Goal: Communication & Community: Answer question/provide support

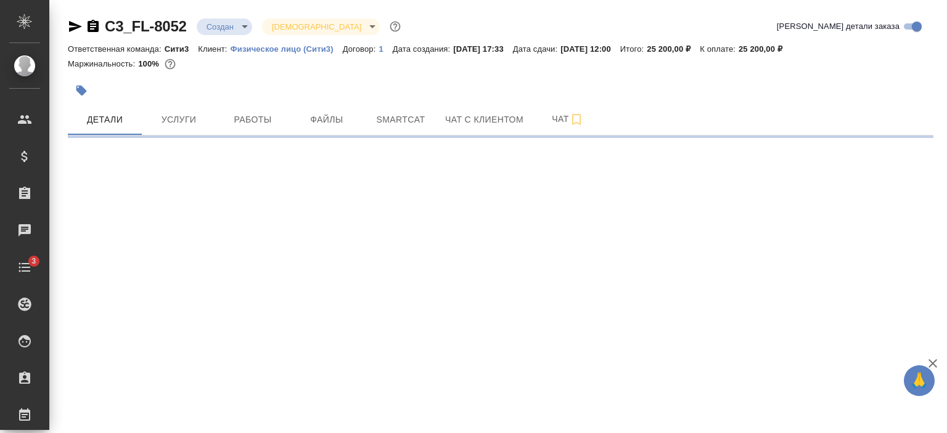
select select "RU"
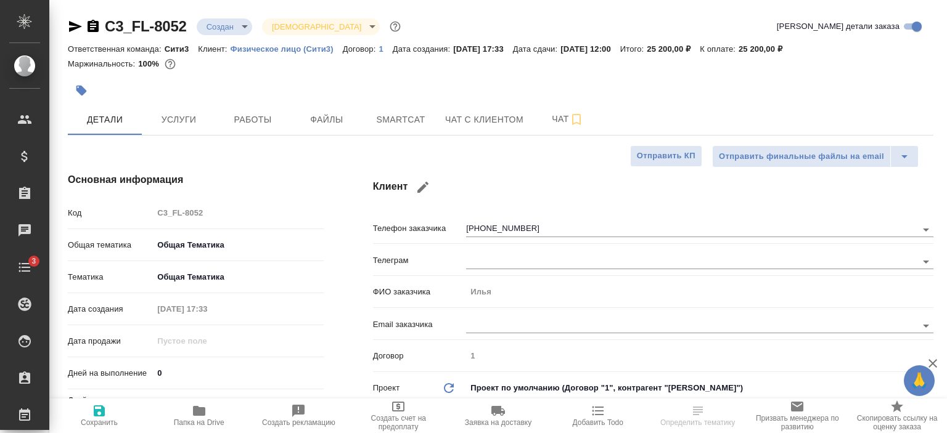
type textarea "x"
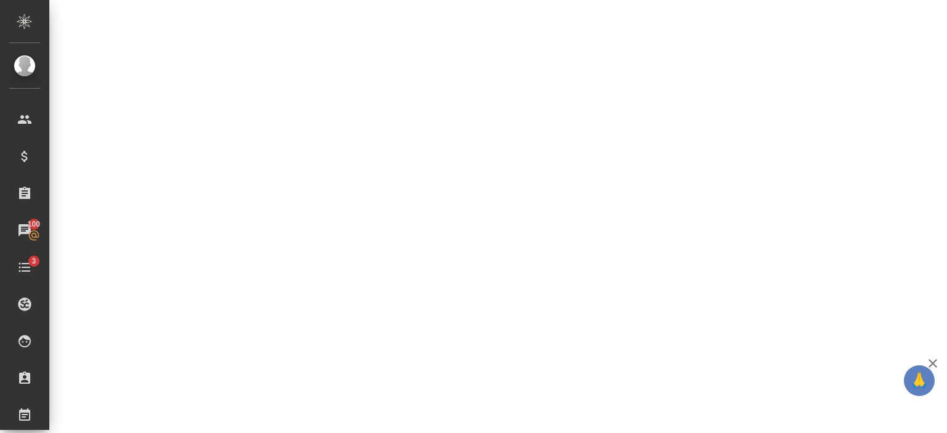
scroll to position [673, 0]
select select "RU"
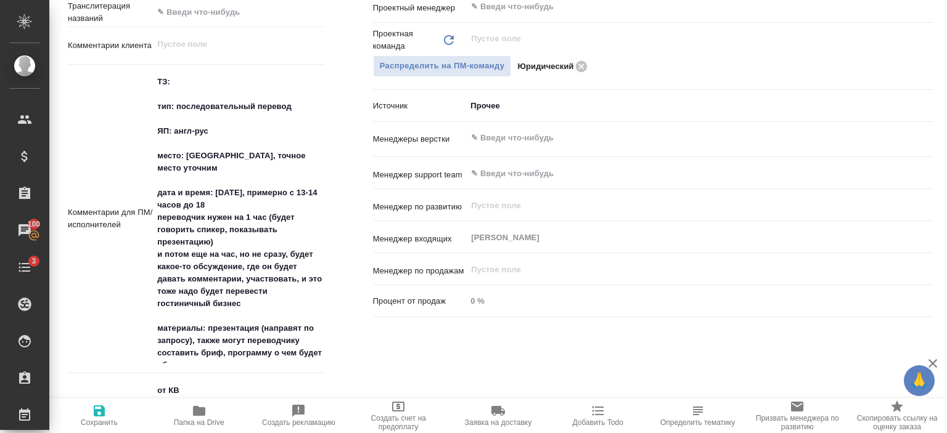
type textarea "x"
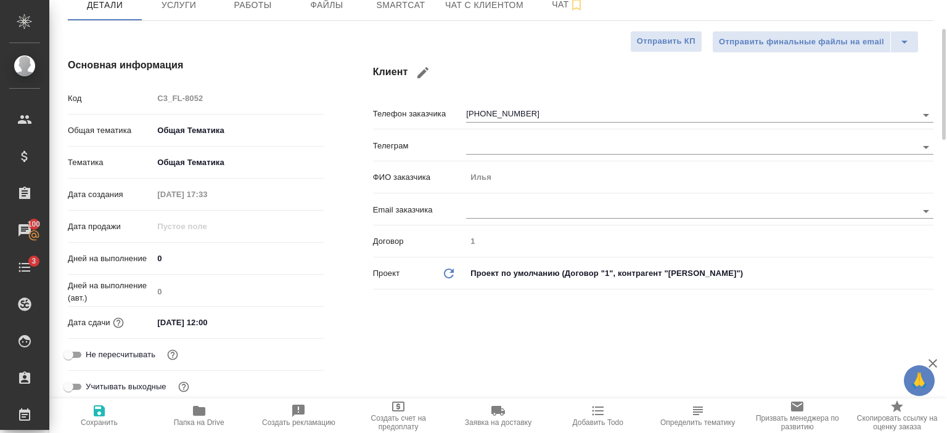
scroll to position [0, 0]
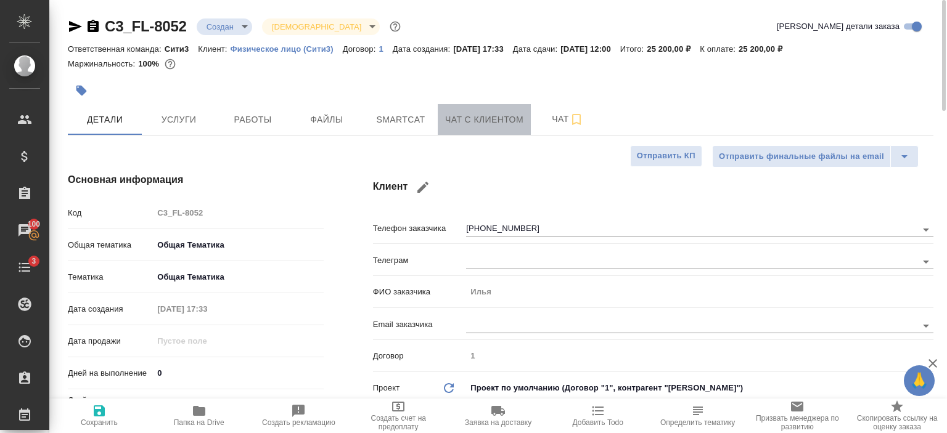
click at [484, 110] on button "Чат с клиентом" at bounding box center [484, 119] width 93 height 31
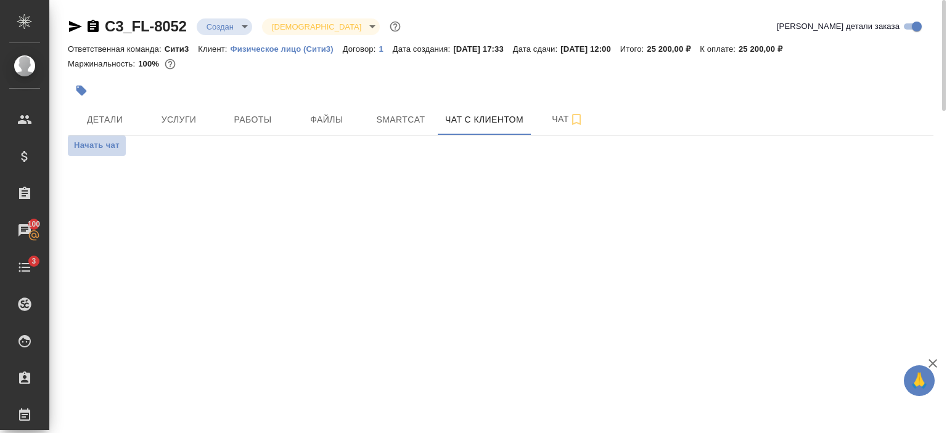
click at [112, 145] on span "Начать чат" at bounding box center [97, 146] width 46 height 14
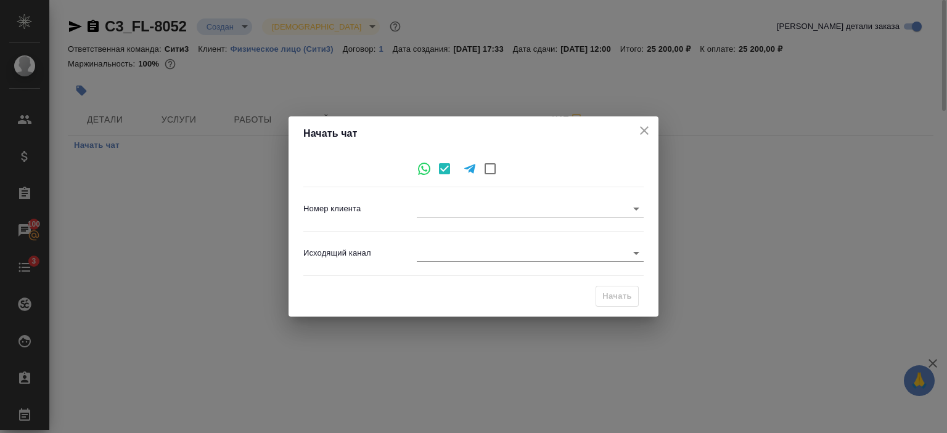
type input "d597a88154cf9af30c8a2ba0"
click at [455, 253] on body "🙏 .cls-1 fill:#fff; AWATERA Переверзева Анна a.pereverzeva Клиенты Спецификации…" at bounding box center [473, 216] width 947 height 433
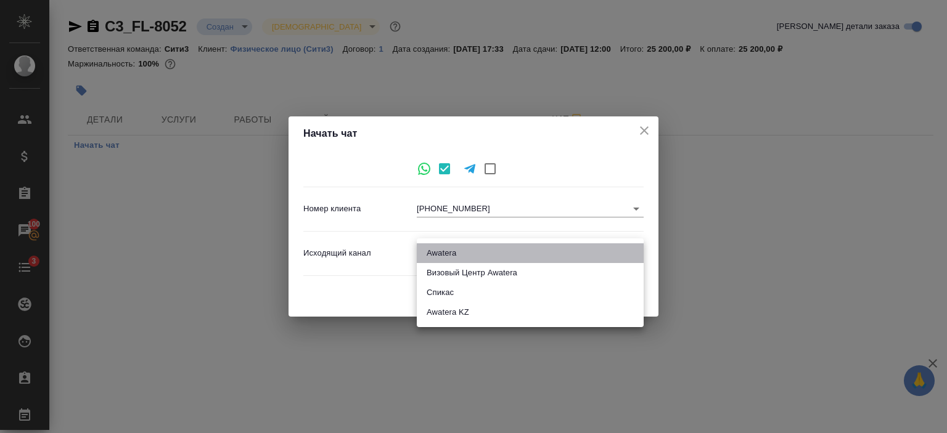
click at [475, 250] on li "Awatera" at bounding box center [530, 253] width 227 height 20
type input "2"
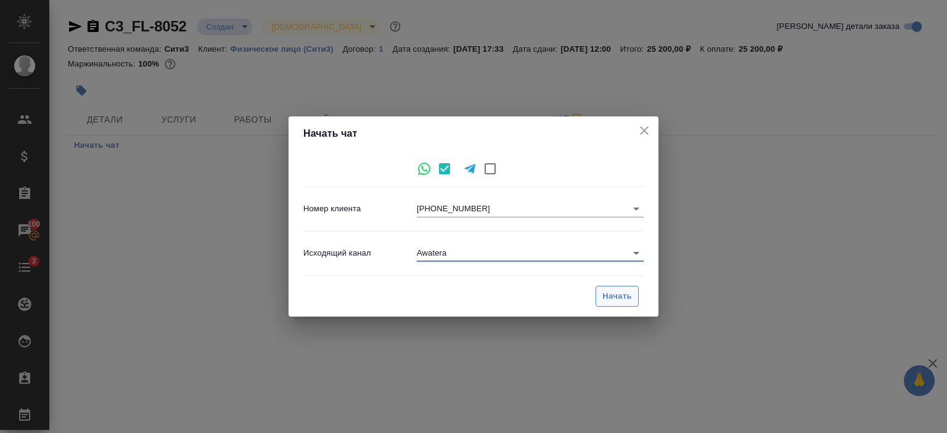
click at [621, 298] on span "Начать" at bounding box center [617, 297] width 30 height 14
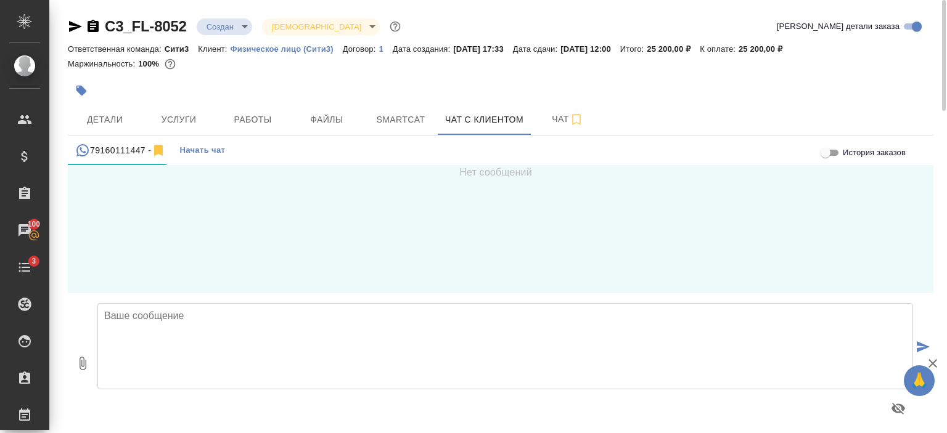
click at [234, 362] on textarea at bounding box center [504, 346] width 815 height 86
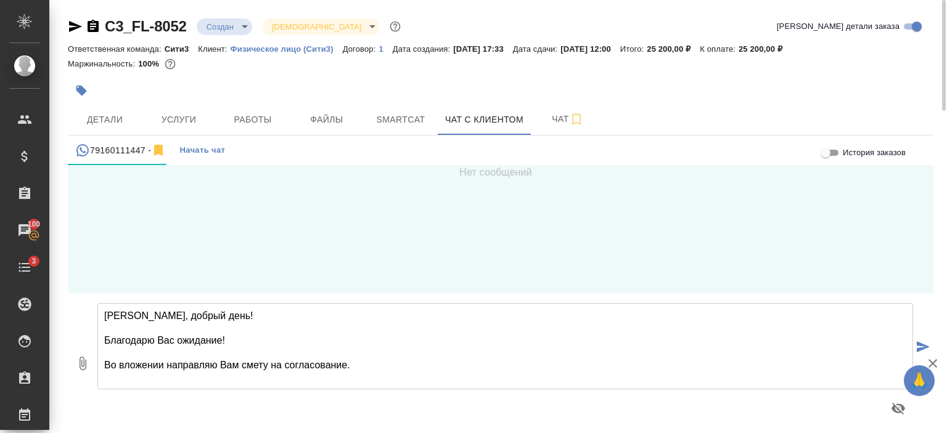
type textarea "Илья, добрый день! Благодарю Вас ожидание! Во вложении направляю Вам смету на с…"
click at [83, 365] on icon "button" at bounding box center [82, 363] width 15 height 15
type input "C:\fakepath\Proposal_C3_FL-8052.pdf"
click at [380, 378] on textarea "Илья, добрый день! Благодарю Вас ожидание! Во вложении направляю Вам смету на с…" at bounding box center [504, 346] width 815 height 86
type textarea "Илья, добрый день! Благодарю Вас ожидание! Во вложении направляю Вам смету на с…"
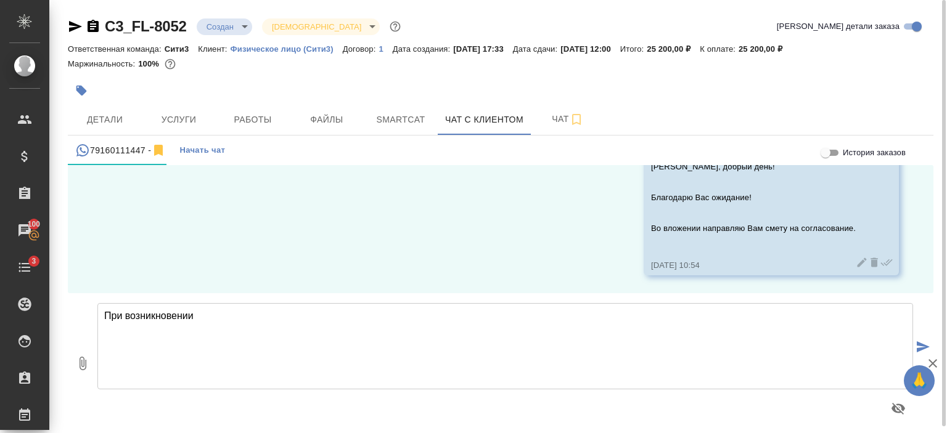
type textarea "При возникновении"
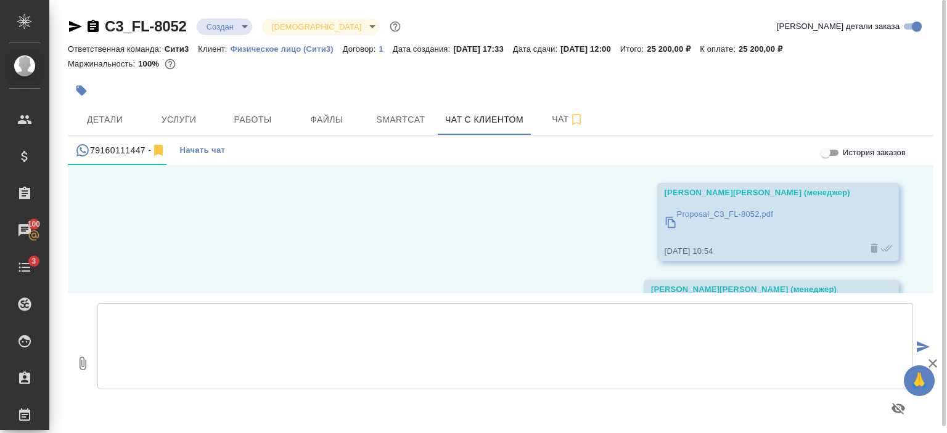
scroll to position [180, 0]
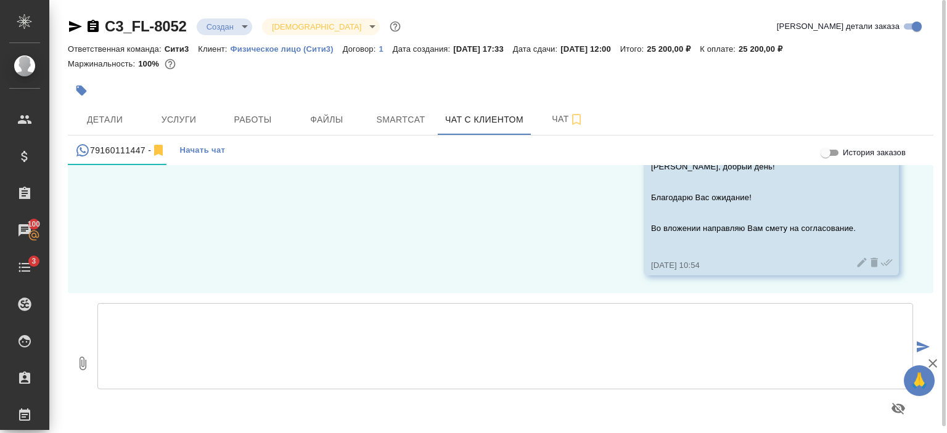
paste textarea "При возникновении"
type textarea "При возникновении каких-либо вопросов всегда рады ответить!"
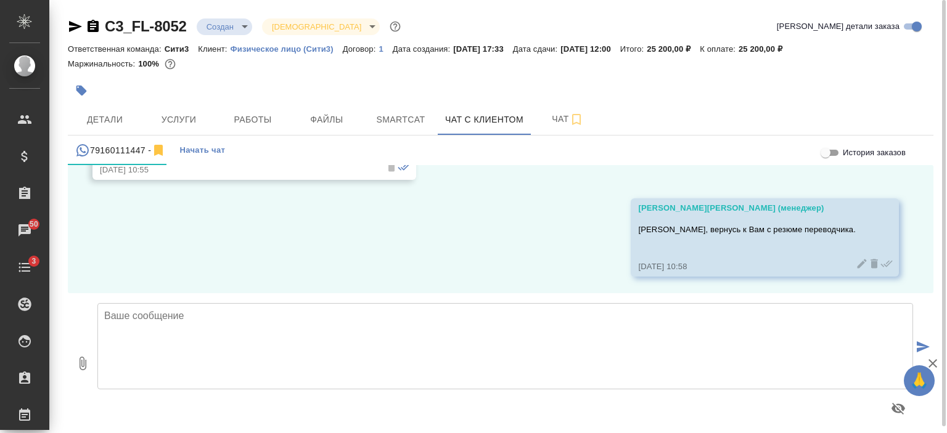
scroll to position [483, 0]
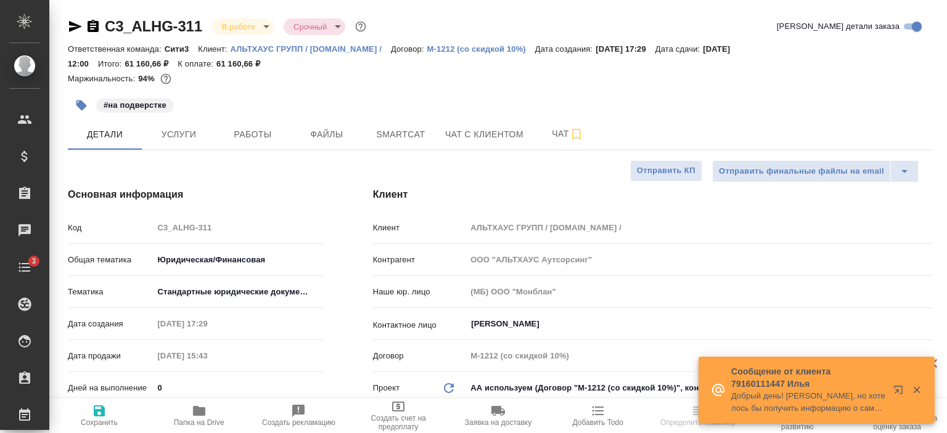
select select "RU"
click at [847, 405] on p "Добрый день! [PERSON_NAME], но хотелось бы получить информацию о самом переводч…" at bounding box center [808, 402] width 154 height 25
click at [901, 391] on icon "button" at bounding box center [898, 390] width 8 height 8
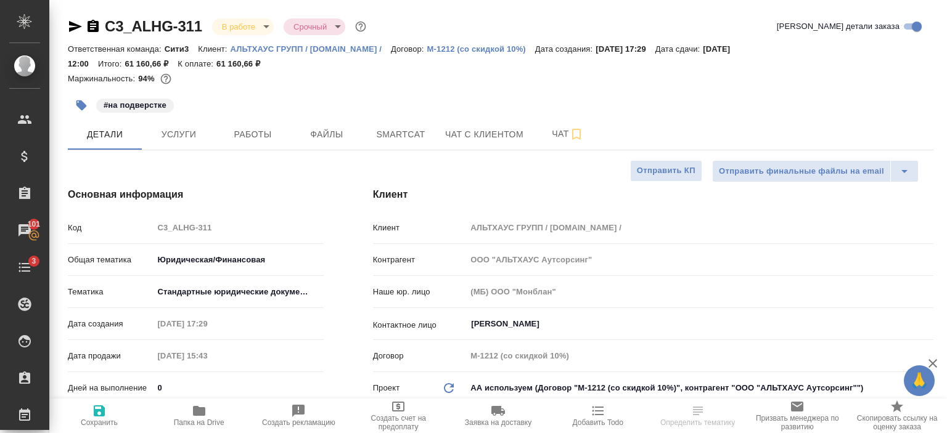
select select "RU"
type textarea "x"
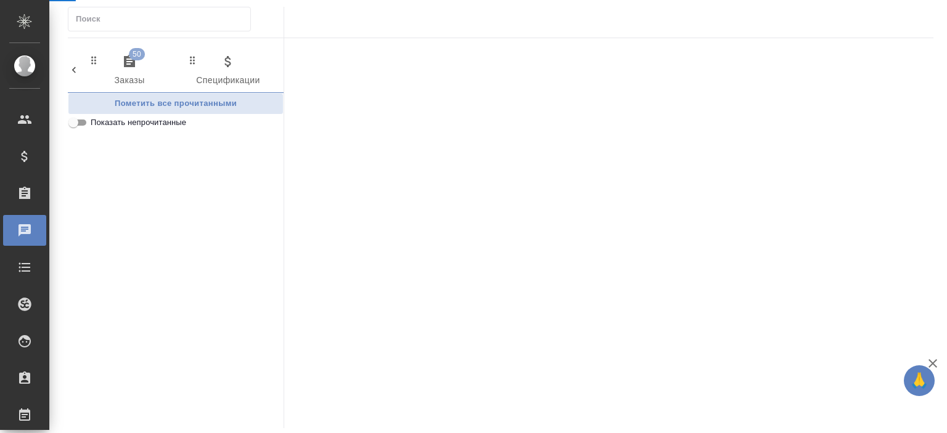
scroll to position [0, 706]
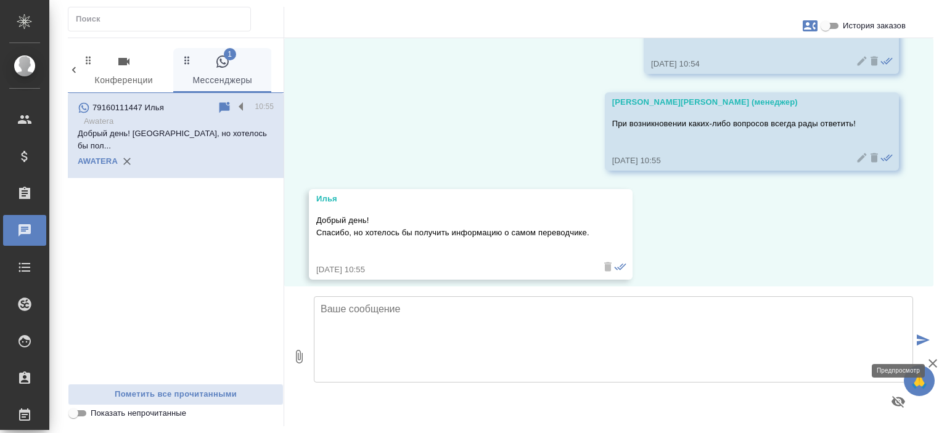
scroll to position [266, 0]
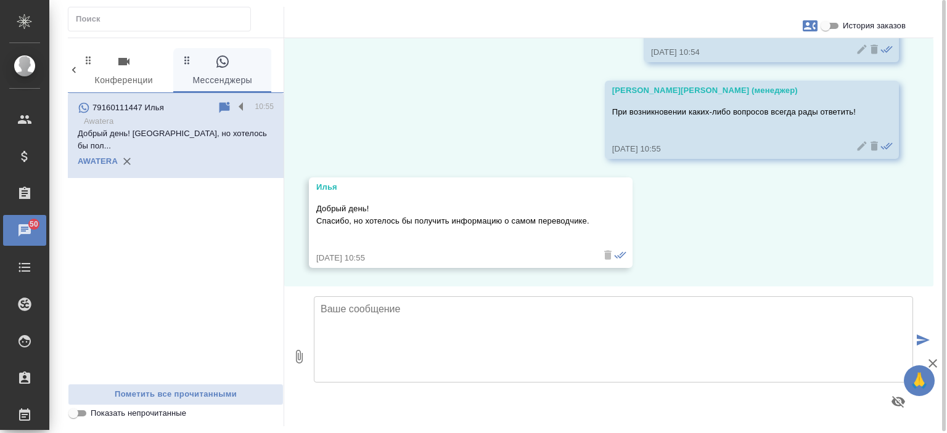
click at [423, 338] on textarea at bounding box center [613, 339] width 599 height 86
type textarea "Илья, вернусь к Вам с резюме переводчика."
click at [922, 341] on icon "submit" at bounding box center [923, 340] width 13 height 11
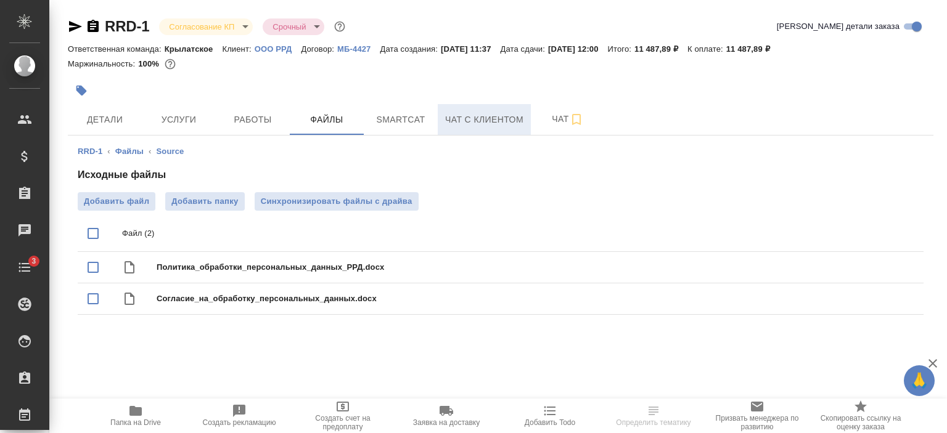
click at [471, 113] on span "Чат с клиентом" at bounding box center [484, 119] width 78 height 15
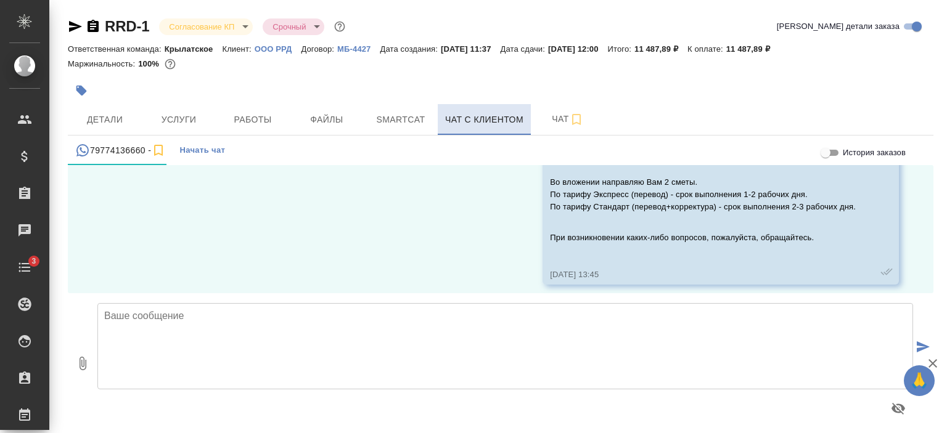
scroll to position [1199, 0]
